Goal: Find contact information: Find contact information

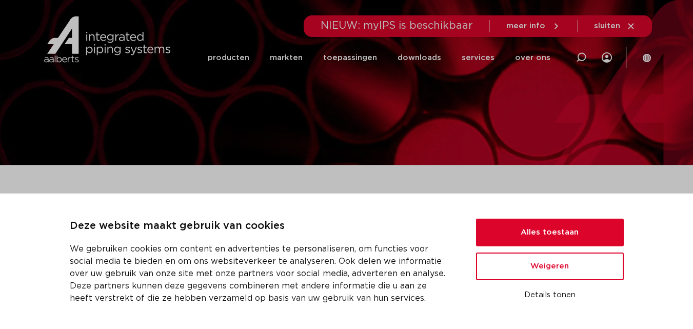
click at [391, 97] on div at bounding box center [346, 82] width 693 height 165
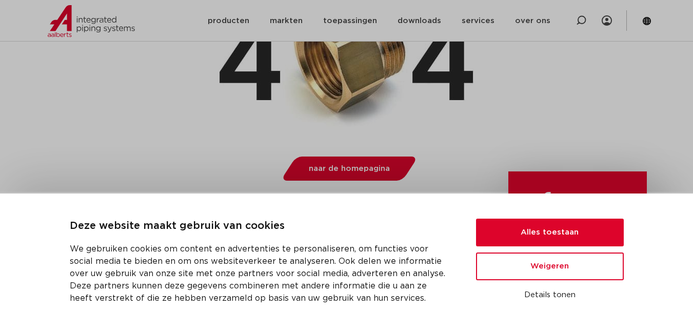
scroll to position [256, 0]
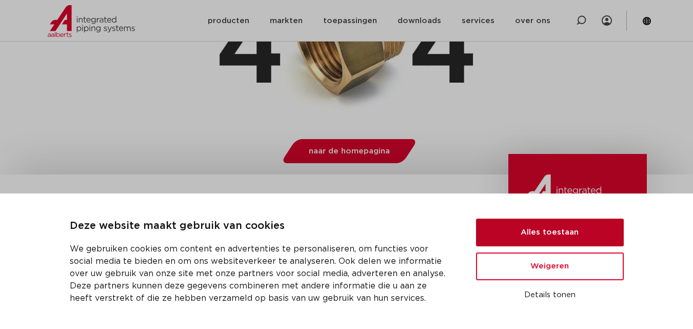
click at [542, 235] on button "Alles toestaan" at bounding box center [550, 232] width 148 height 28
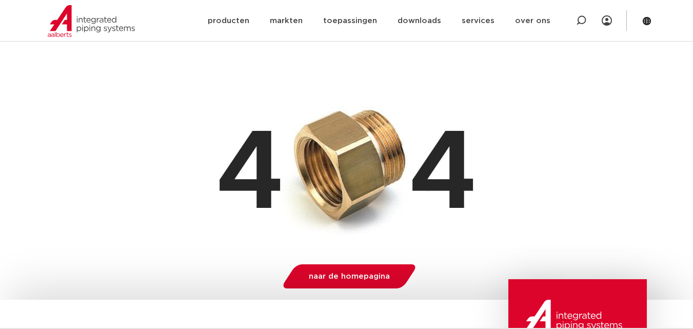
scroll to position [0, 0]
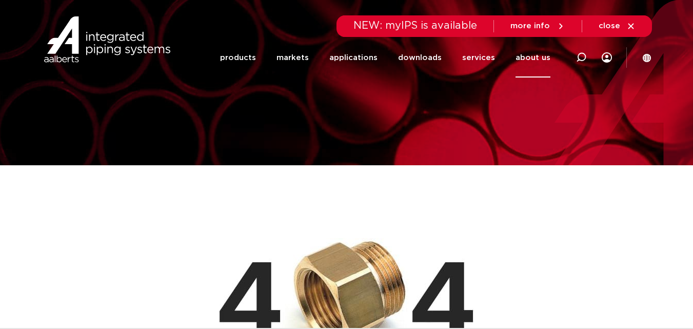
click at [534, 60] on font "about us" at bounding box center [532, 58] width 35 height 8
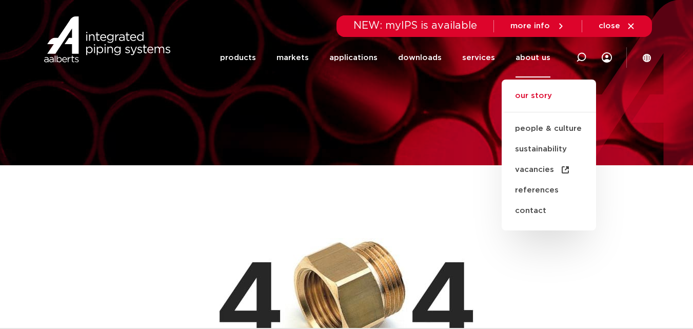
click at [537, 96] on font "our story" at bounding box center [533, 96] width 37 height 8
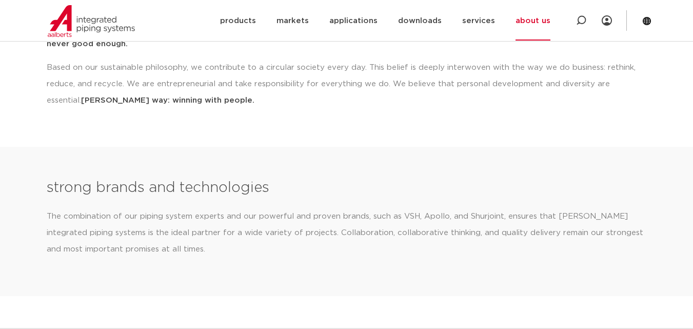
scroll to position [1179, 0]
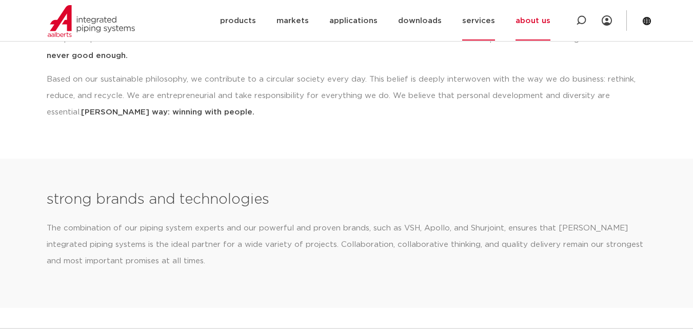
click at [464, 21] on font "services" at bounding box center [478, 21] width 33 height 8
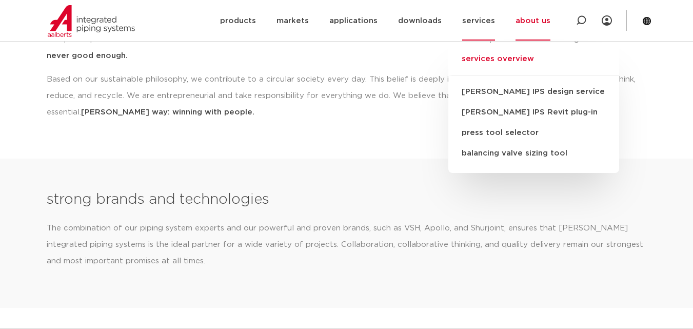
click at [484, 56] on font "services overview" at bounding box center [497, 59] width 72 height 8
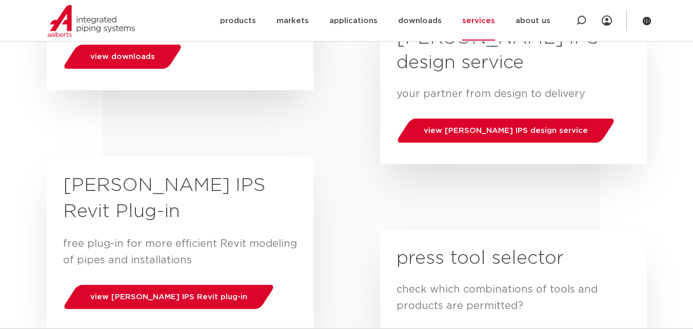
scroll to position [308, 0]
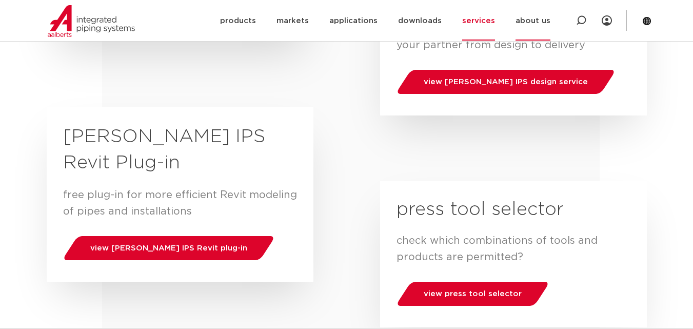
click at [538, 20] on font "about us" at bounding box center [532, 21] width 35 height 8
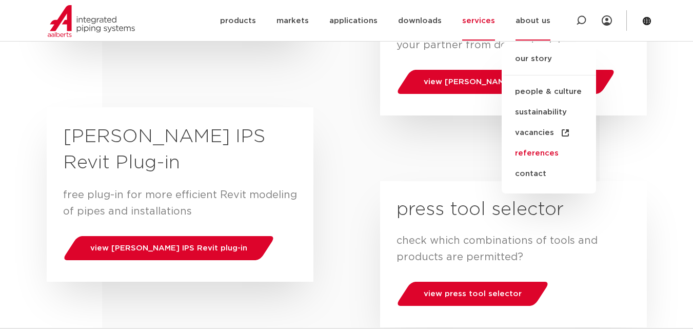
click at [541, 152] on font "references" at bounding box center [537, 153] width 44 height 8
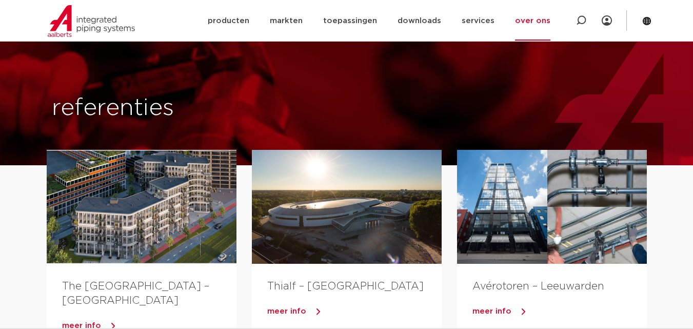
scroll to position [461, 0]
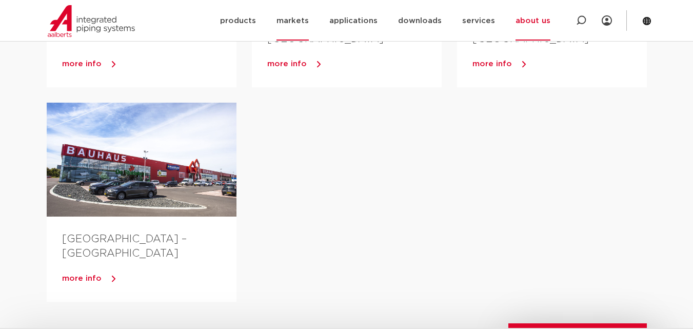
click at [296, 21] on font "markets" at bounding box center [292, 21] width 32 height 8
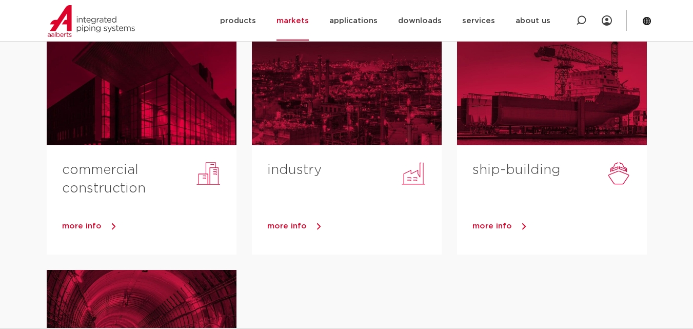
scroll to position [308, 0]
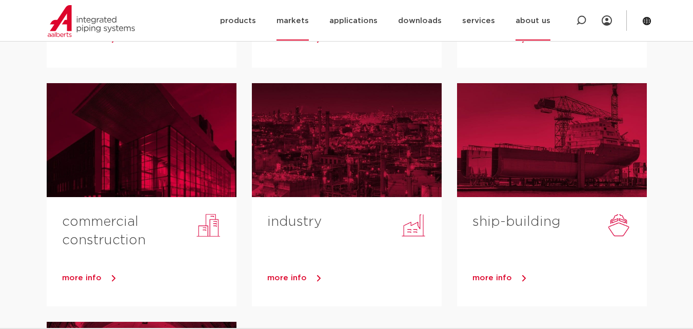
click at [532, 19] on font "about us" at bounding box center [532, 21] width 35 height 8
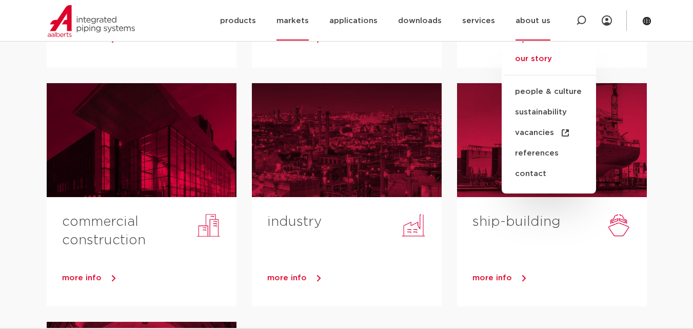
click at [544, 63] on font "our story" at bounding box center [533, 59] width 37 height 8
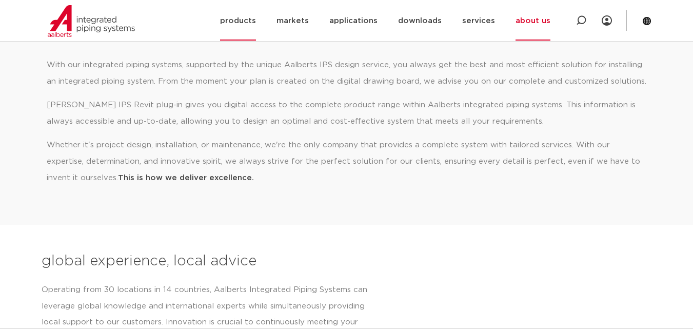
scroll to position [359, 0]
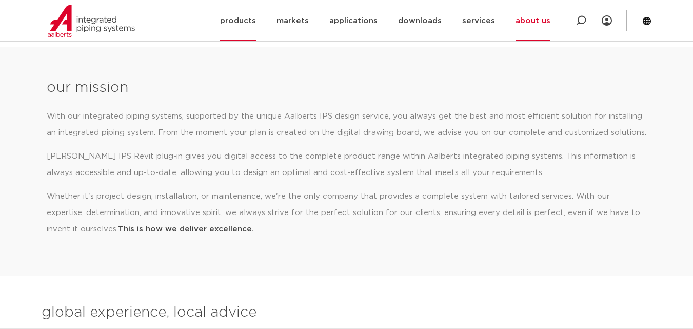
click at [251, 18] on font "products" at bounding box center [238, 21] width 36 height 8
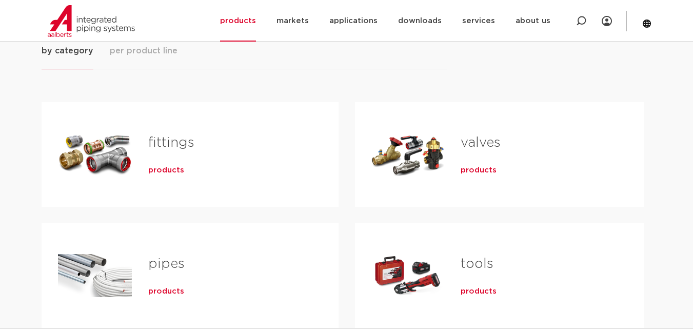
scroll to position [51, 0]
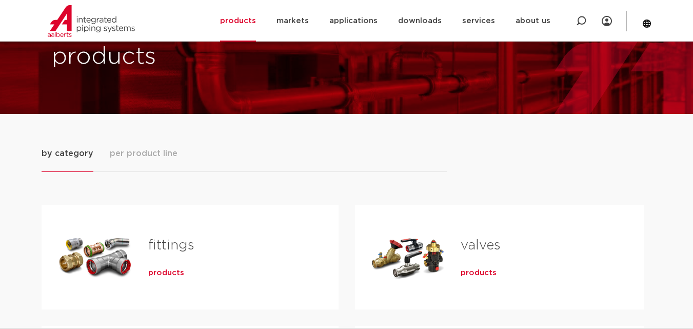
click at [162, 270] on font "products" at bounding box center [166, 273] width 36 height 8
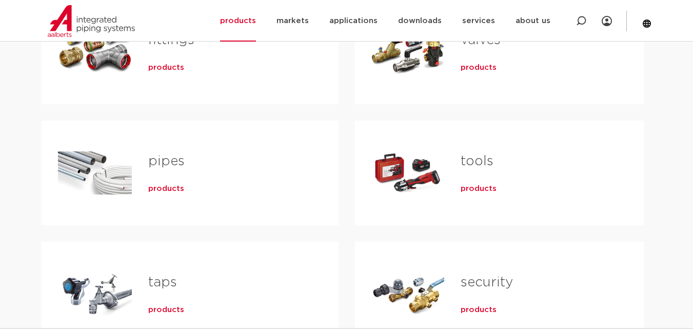
click at [474, 190] on font "products" at bounding box center [478, 189] width 36 height 8
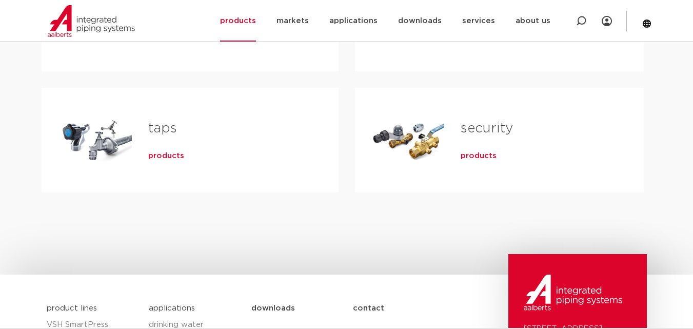
click at [471, 152] on font "products" at bounding box center [478, 156] width 36 height 8
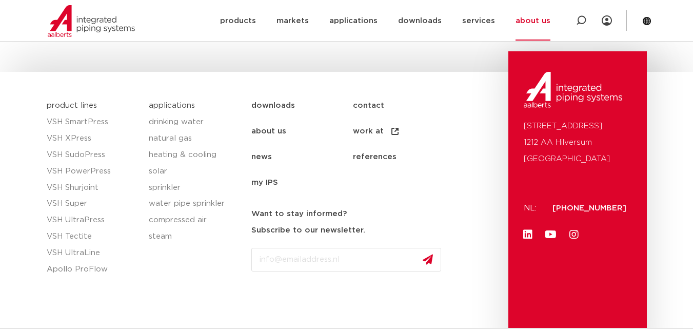
scroll to position [1590, 0]
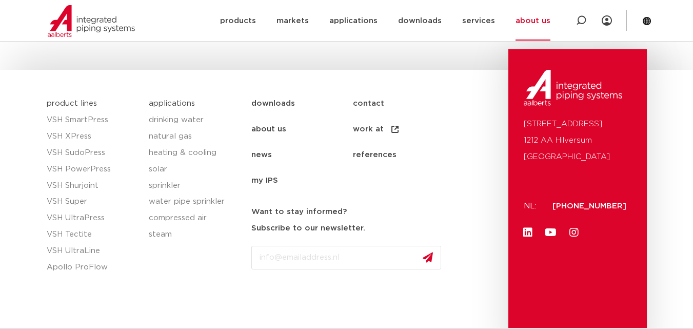
drag, startPoint x: 325, startPoint y: 257, endPoint x: 268, endPoint y: 242, distance: 59.5
click at [268, 244] on div at bounding box center [346, 254] width 190 height 30
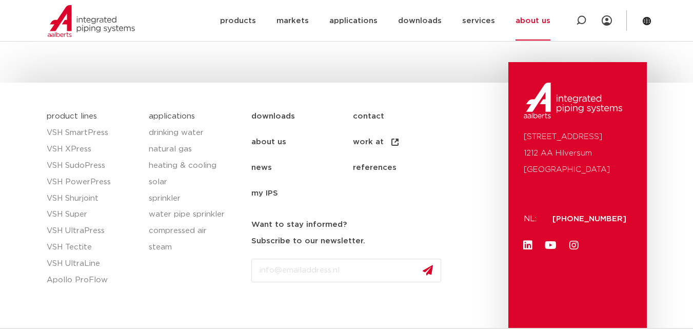
scroll to position [1565, 0]
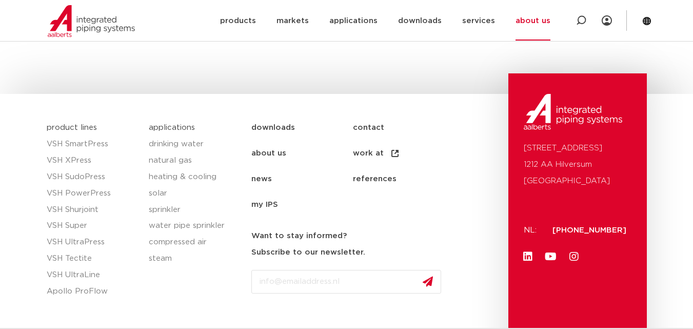
click at [363, 128] on font "contact" at bounding box center [368, 128] width 31 height 8
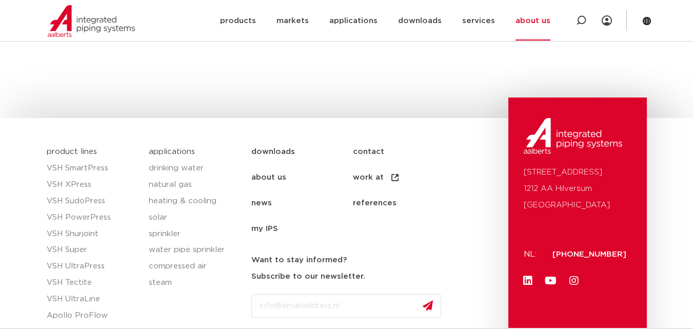
scroll to position [1617, 0]
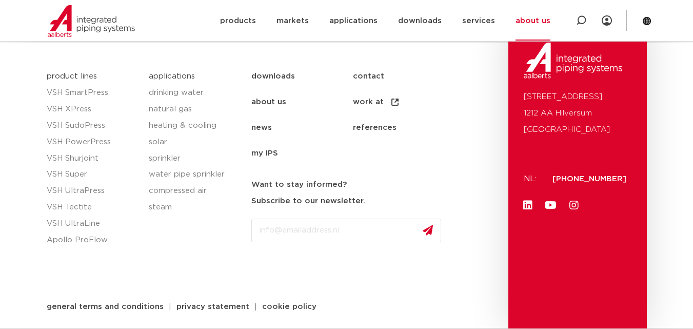
click at [358, 70] on font "contact" at bounding box center [368, 76] width 31 height 16
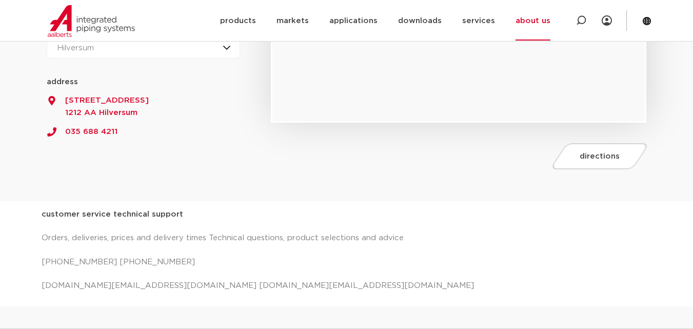
click at [41, 283] on div "customer service technical support Orders, deliveries, prices and delivery time…" at bounding box center [346, 253] width 693 height 105
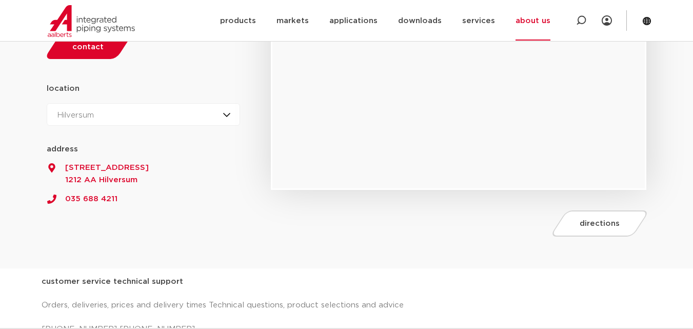
scroll to position [154, 0]
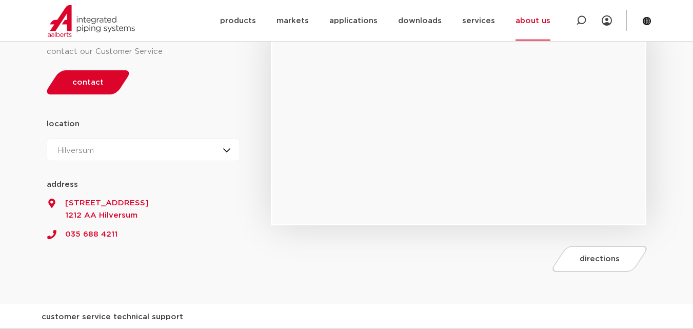
drag, startPoint x: 133, startPoint y: 214, endPoint x: 90, endPoint y: 210, distance: 43.8
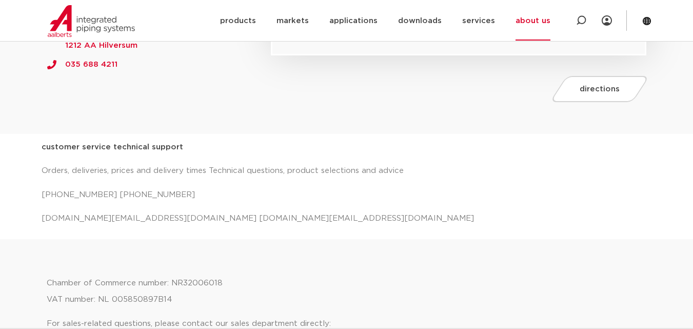
scroll to position [308, 0]
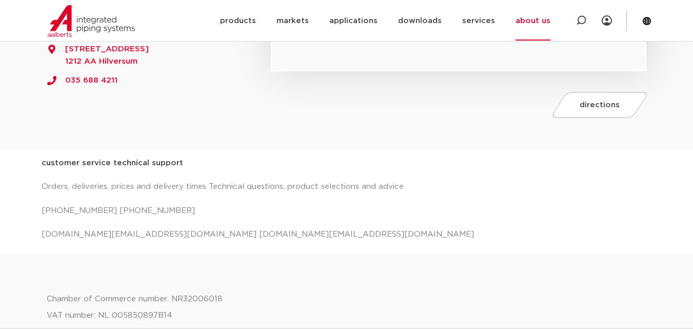
click at [149, 225] on div "customer service technical support Orders, deliveries, prices and delivery time…" at bounding box center [347, 199] width 610 height 88
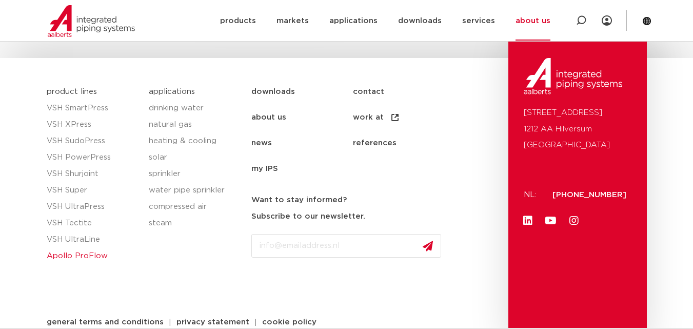
scroll to position [1832, 0]
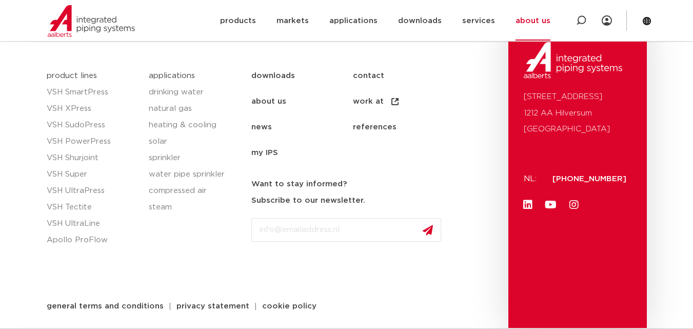
drag, startPoint x: 636, startPoint y: 176, endPoint x: 557, endPoint y: 179, distance: 79.5
click at [557, 179] on div "[STREET_ADDRESS] NL: [PHONE_NUMBER] LinkedIn Youtube Instagram" at bounding box center [577, 175] width 138 height 306
copy font "[PHONE_NUMBER]"
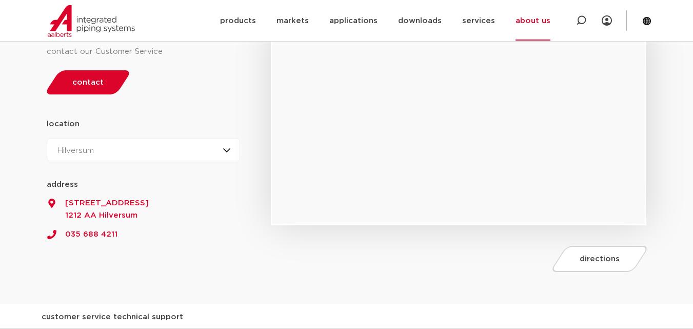
scroll to position [359, 0]
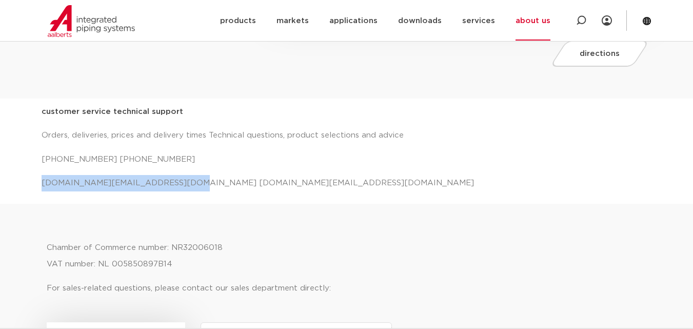
drag, startPoint x: 41, startPoint y: 182, endPoint x: 165, endPoint y: 193, distance: 124.1
click at [166, 193] on div "customer service technical support Orders, deliveries, prices and delivery time…" at bounding box center [347, 151] width 610 height 95
copy font "[DOMAIN_NAME][EMAIL_ADDRESS][DOMAIN_NAME]"
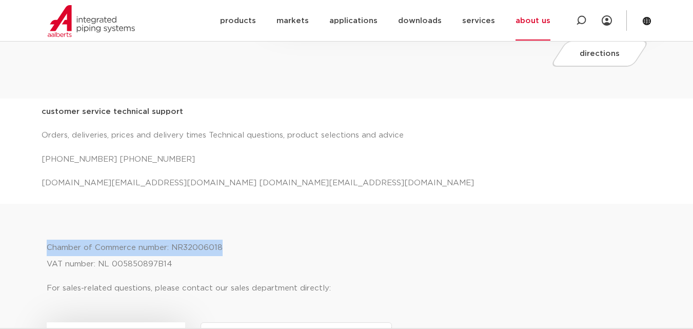
drag, startPoint x: 48, startPoint y: 246, endPoint x: 230, endPoint y: 250, distance: 182.1
click at [230, 250] on p "Chamber of Commerce number: NR32006018 VAT number: NL 005850897B14" at bounding box center [347, 255] width 600 height 33
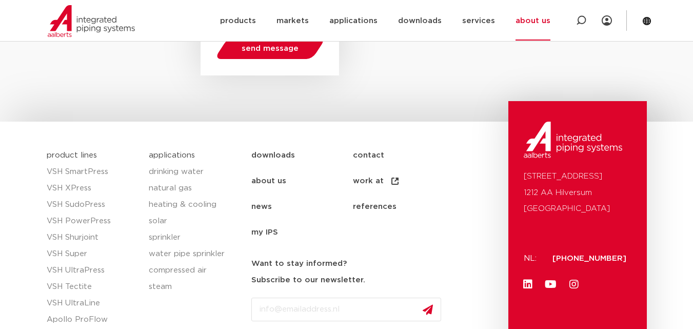
scroll to position [1832, 0]
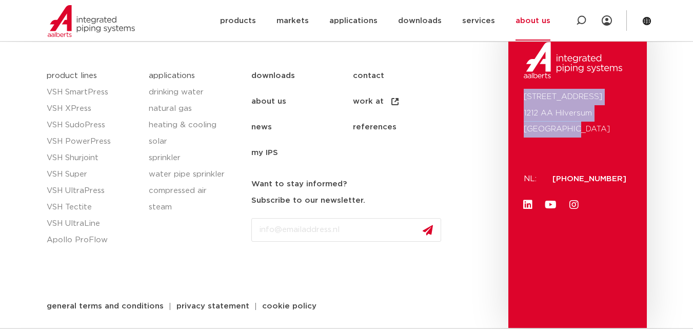
drag, startPoint x: 524, startPoint y: 96, endPoint x: 618, endPoint y: 131, distance: 100.3
click at [618, 131] on p "[STREET_ADDRESS]" at bounding box center [578, 113] width 108 height 49
copy p "[STREET_ADDRESS]"
click at [569, 143] on div "[STREET_ADDRESS]" at bounding box center [578, 125] width 108 height 72
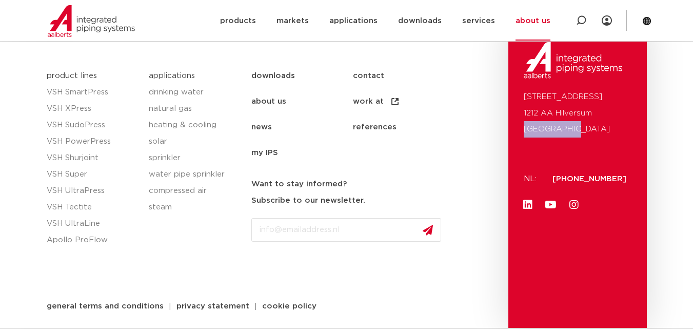
drag, startPoint x: 578, startPoint y: 125, endPoint x: 524, endPoint y: 136, distance: 55.9
click at [524, 136] on p "[STREET_ADDRESS]" at bounding box center [578, 113] width 108 height 49
copy font "[GEOGRAPHIC_DATA]"
drag, startPoint x: 638, startPoint y: 131, endPoint x: 606, endPoint y: 131, distance: 32.3
click at [637, 131] on div "[STREET_ADDRESS] NL: [PHONE_NUMBER] LinkedIn Youtube Instagram" at bounding box center [577, 175] width 138 height 306
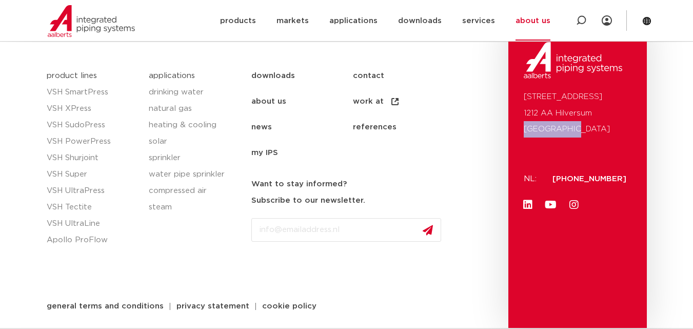
click at [599, 131] on p "[STREET_ADDRESS]" at bounding box center [578, 113] width 108 height 49
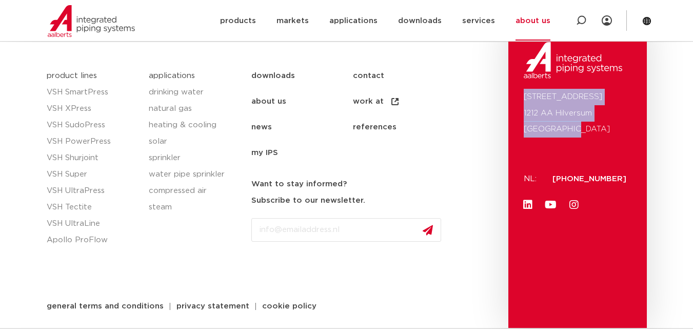
drag, startPoint x: 521, startPoint y: 93, endPoint x: 572, endPoint y: 127, distance: 61.0
click at [572, 127] on div "[STREET_ADDRESS] NL: [PHONE_NUMBER] LinkedIn Youtube Instagram" at bounding box center [577, 175] width 138 height 306
copy p "[STREET_ADDRESS]"
